Goal: Entertainment & Leisure: Consume media (video, audio)

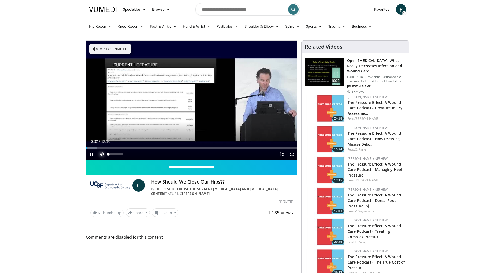
click at [102, 155] on span "Video Player" at bounding box center [102, 154] width 10 height 10
click at [90, 154] on span "Video Player" at bounding box center [91, 154] width 10 height 10
click at [291, 154] on span "Video Player" at bounding box center [292, 154] width 10 height 10
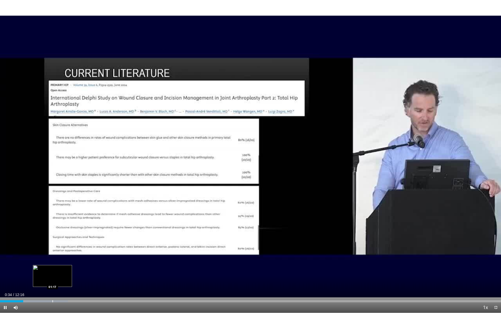
click at [52, 272] on div "Loaded : 13.55% 00:34 01:17" at bounding box center [250, 300] width 501 height 5
click at [78, 272] on div "Loaded : 18.98% 01:17 01:53" at bounding box center [250, 300] width 501 height 5
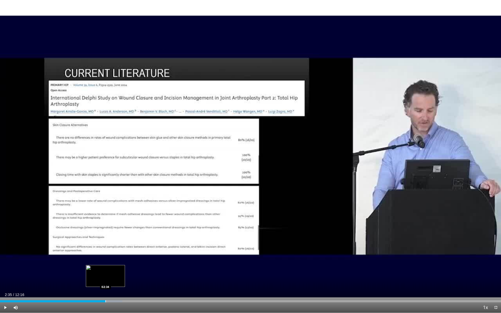
click at [106, 272] on div "Loaded : 24.41% 02:35 02:34" at bounding box center [250, 302] width 501 height 2
click at [140, 272] on div "Loaded : 25.76% 02:36 03:25" at bounding box center [250, 302] width 501 height 2
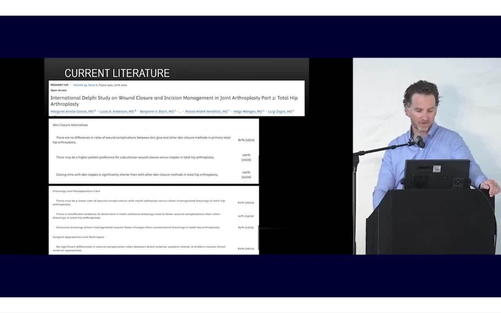
click at [185, 272] on video-js "**********" at bounding box center [250, 156] width 501 height 313
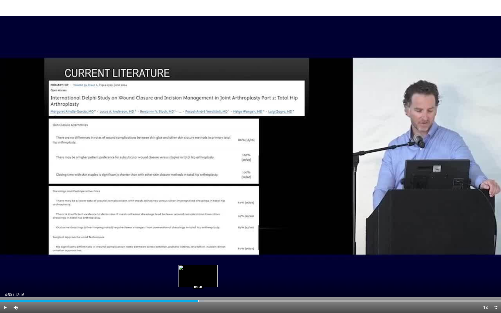
click at [198, 272] on div "Progress Bar" at bounding box center [198, 302] width 1 height 2
click at [242, 272] on div "Current Time 4:51 / Duration 12:16 Pause Skip Backward Skip Forward Mute 67% Lo…" at bounding box center [250, 308] width 501 height 10
click at [265, 272] on div "Loaded : 48.82% 04:52 06:29" at bounding box center [250, 300] width 501 height 5
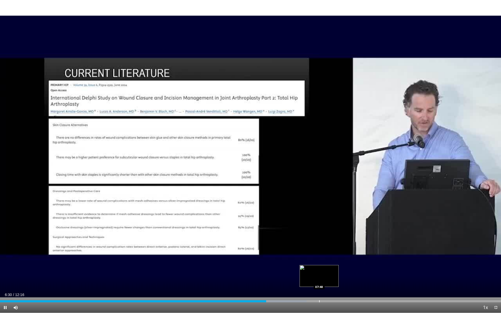
click at [319, 272] on div "Loaded : 61.20% 06:30 07:48" at bounding box center [250, 300] width 501 height 5
click at [495, 272] on span "Video Player" at bounding box center [496, 308] width 10 height 10
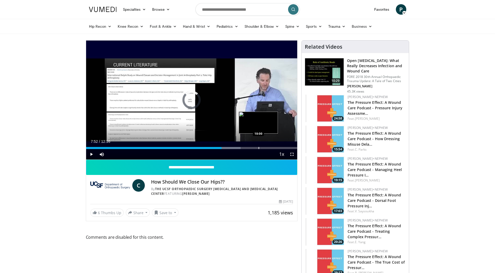
click at [259, 149] on div "Progress Bar" at bounding box center [259, 148] width 1 height 2
